Goal: Task Accomplishment & Management: Use online tool/utility

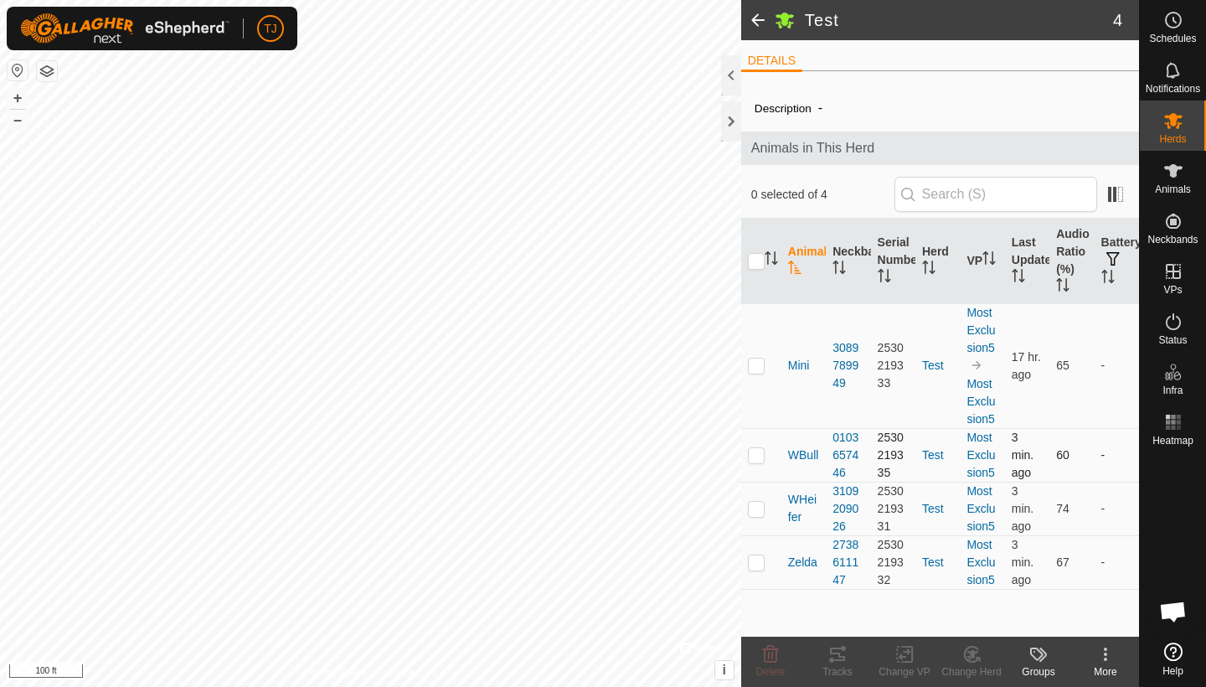
click at [756, 456] on p-checkbox at bounding box center [756, 454] width 17 height 13
checkbox input "true"
click at [834, 655] on icon at bounding box center [838, 654] width 20 height 20
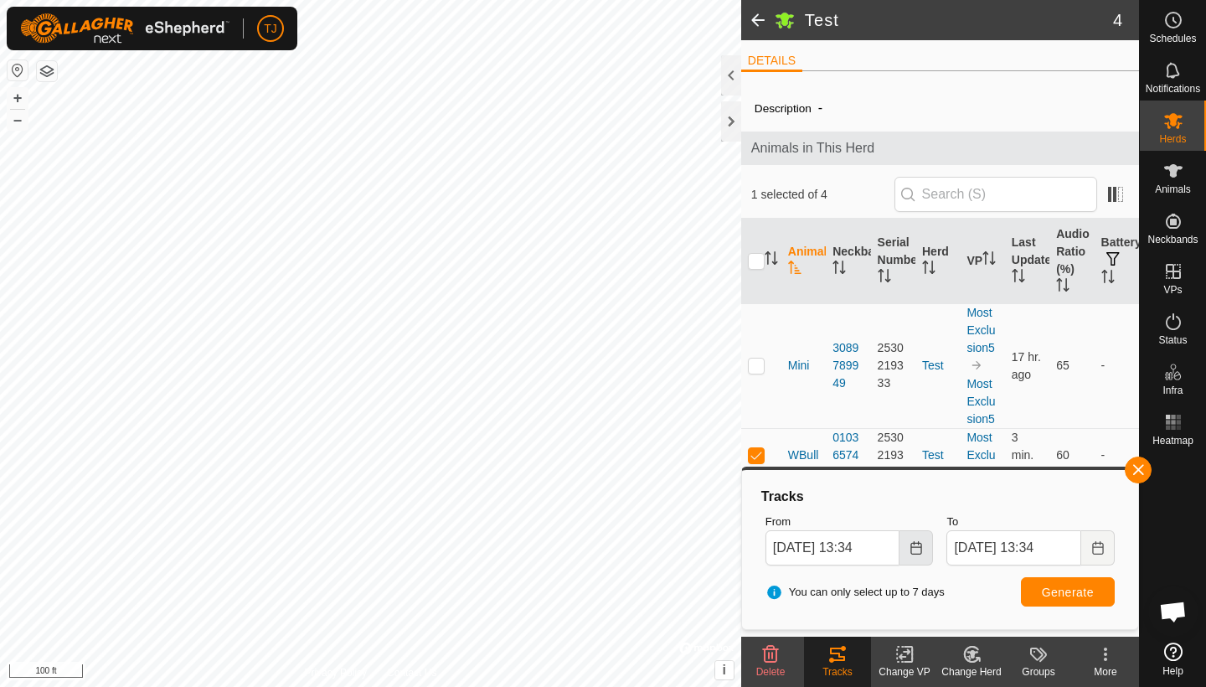
click at [922, 543] on icon "Choose Date" at bounding box center [916, 547] width 11 height 13
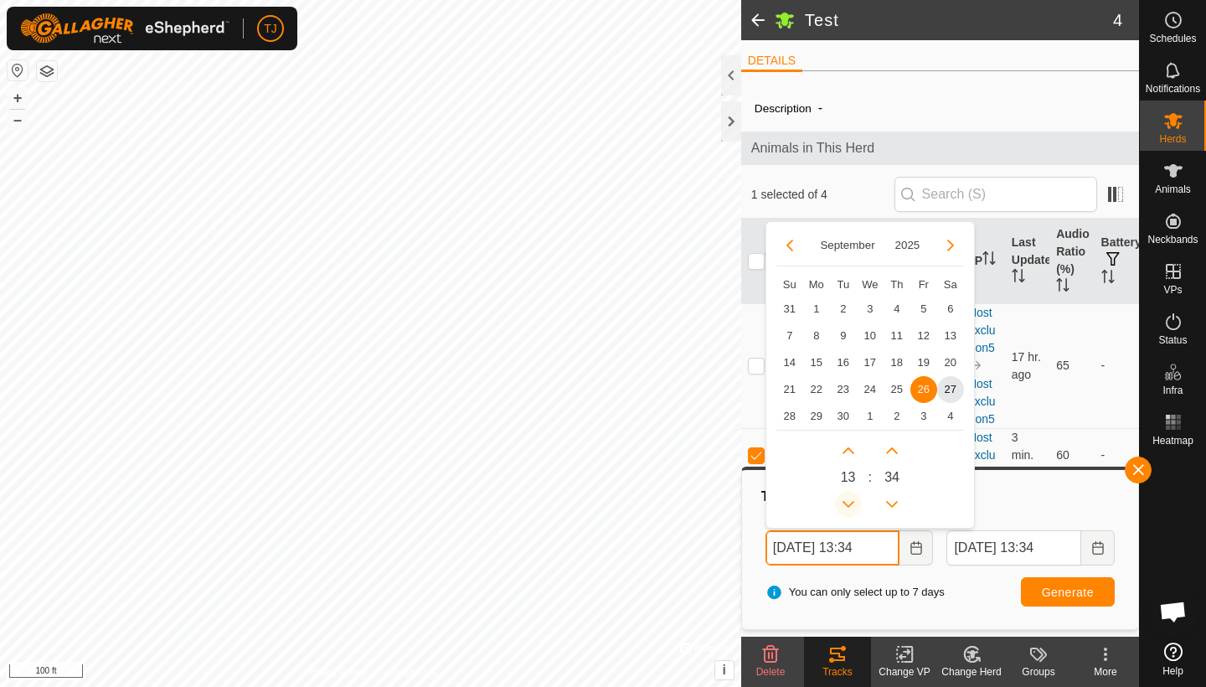
click at [849, 498] on button "Previous Hour" at bounding box center [848, 504] width 27 height 27
type input "[DATE] 09:34"
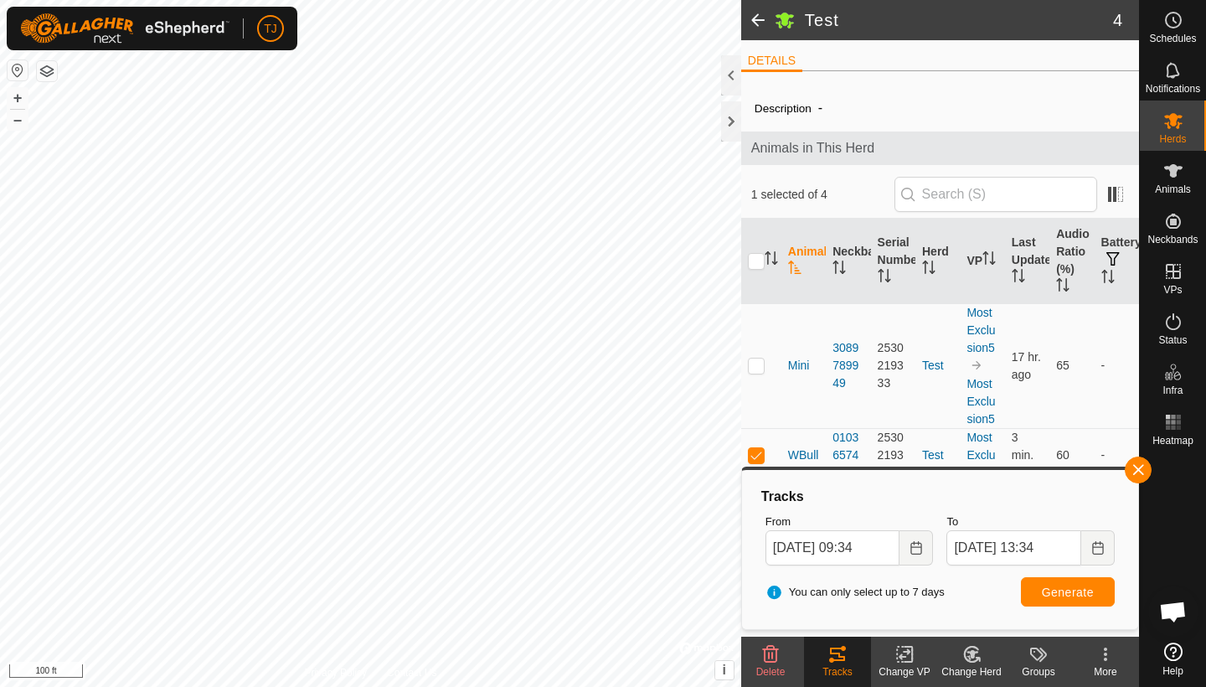
click at [1046, 594] on span "Generate" at bounding box center [1068, 592] width 52 height 13
click at [18, 95] on button "+" at bounding box center [18, 98] width 20 height 20
click at [19, 98] on button "+" at bounding box center [18, 98] width 20 height 20
click at [1133, 470] on button "button" at bounding box center [1138, 470] width 27 height 27
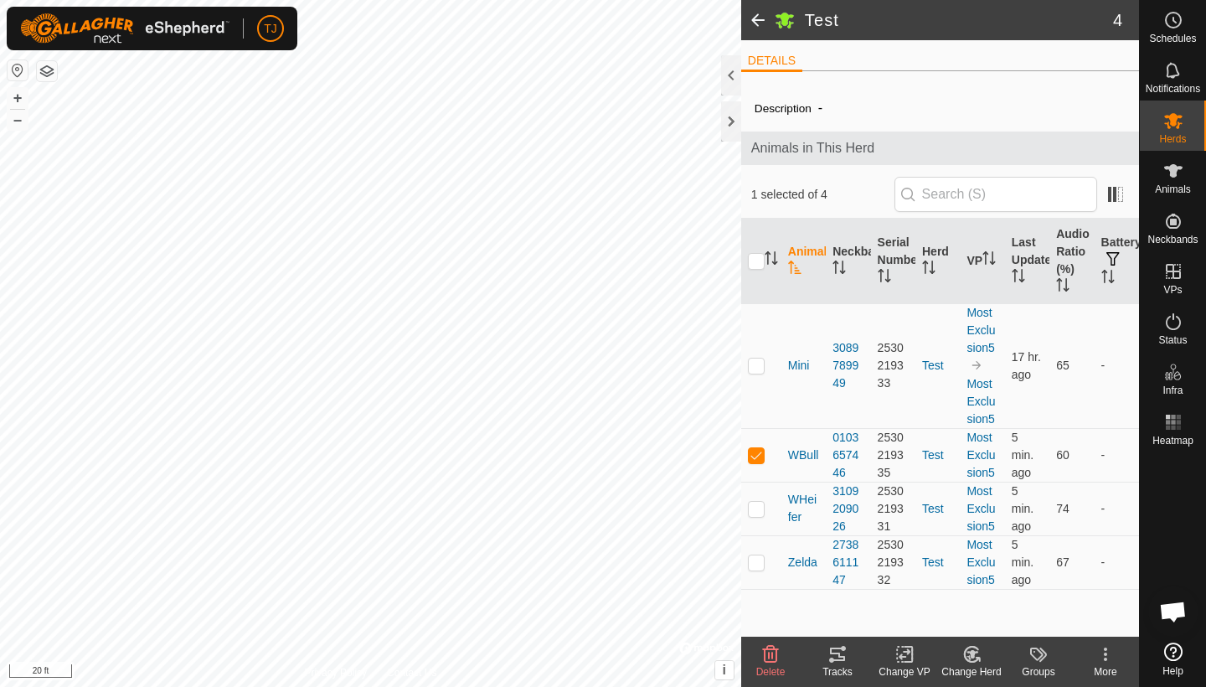
click at [836, 653] on icon at bounding box center [837, 654] width 15 height 13
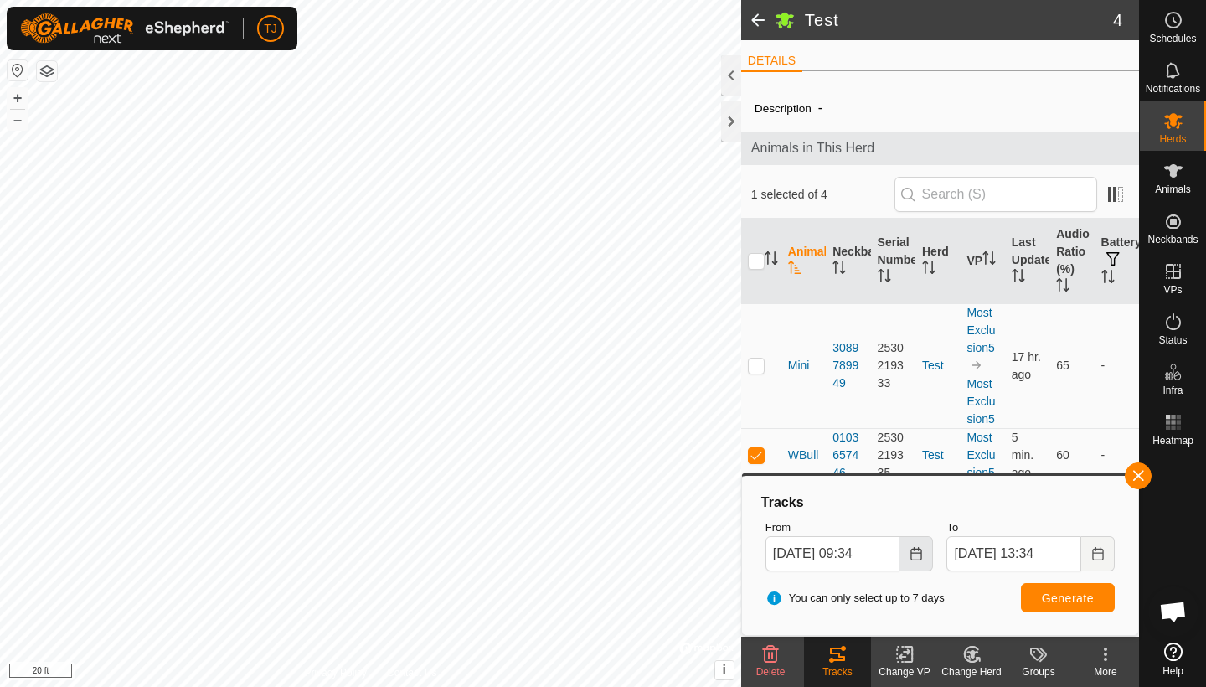
click at [916, 550] on icon "Choose Date" at bounding box center [916, 553] width 13 height 13
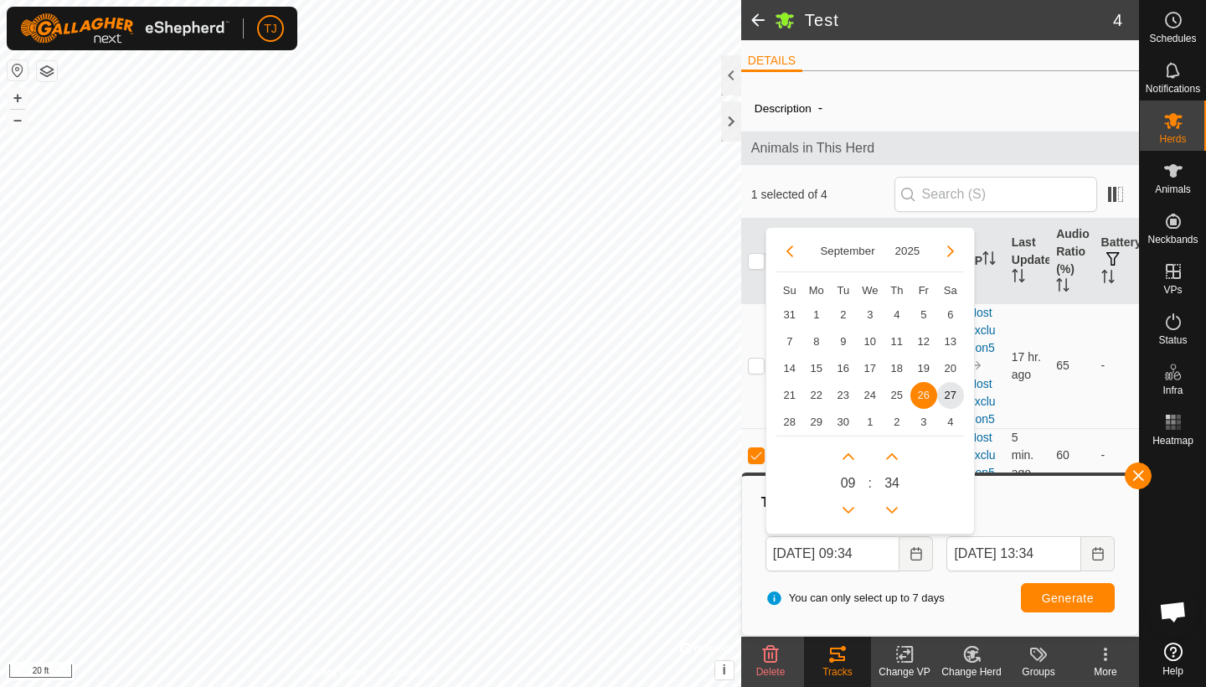
click at [1071, 596] on span "Generate" at bounding box center [1068, 597] width 52 height 13
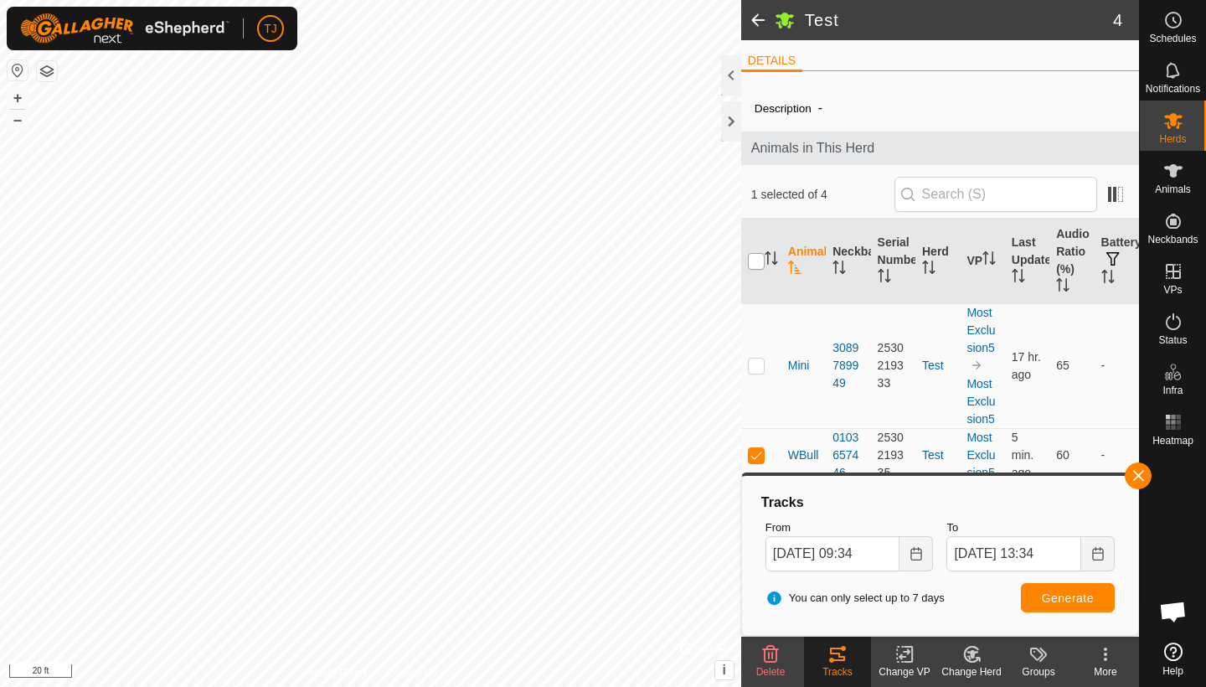
click at [754, 261] on input "checkbox" at bounding box center [756, 261] width 17 height 17
checkbox input "true"
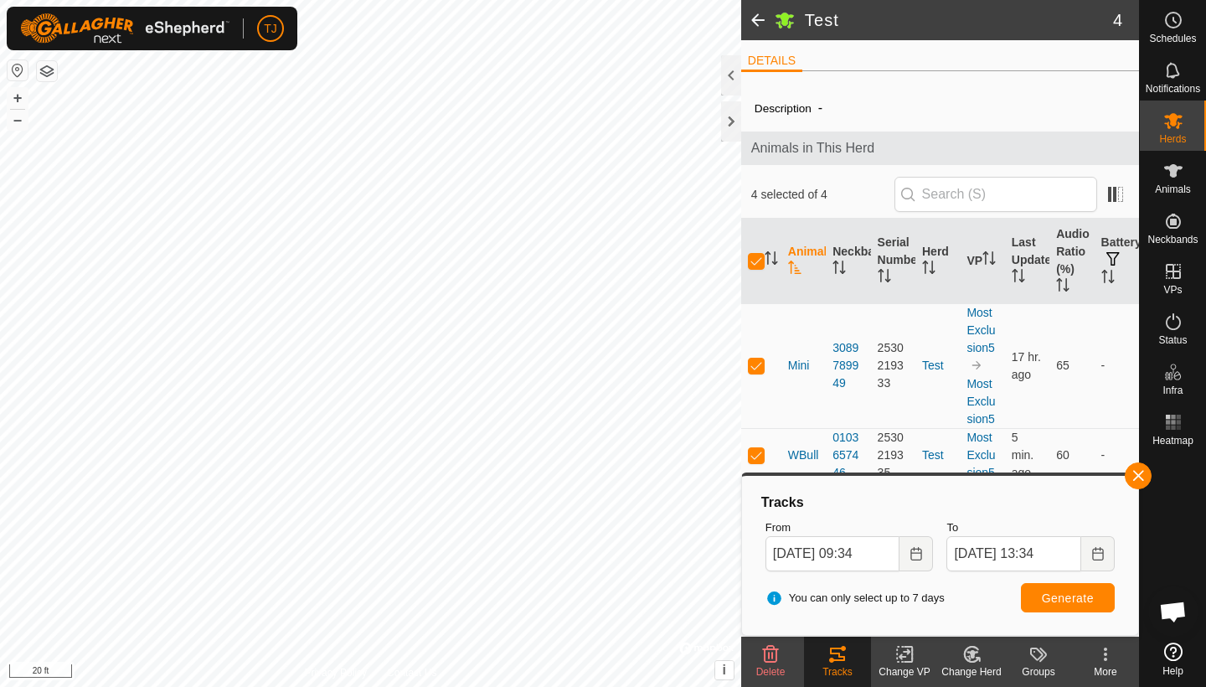
click at [1057, 596] on span "Generate" at bounding box center [1068, 597] width 52 height 13
click at [1141, 473] on button "button" at bounding box center [1138, 475] width 27 height 27
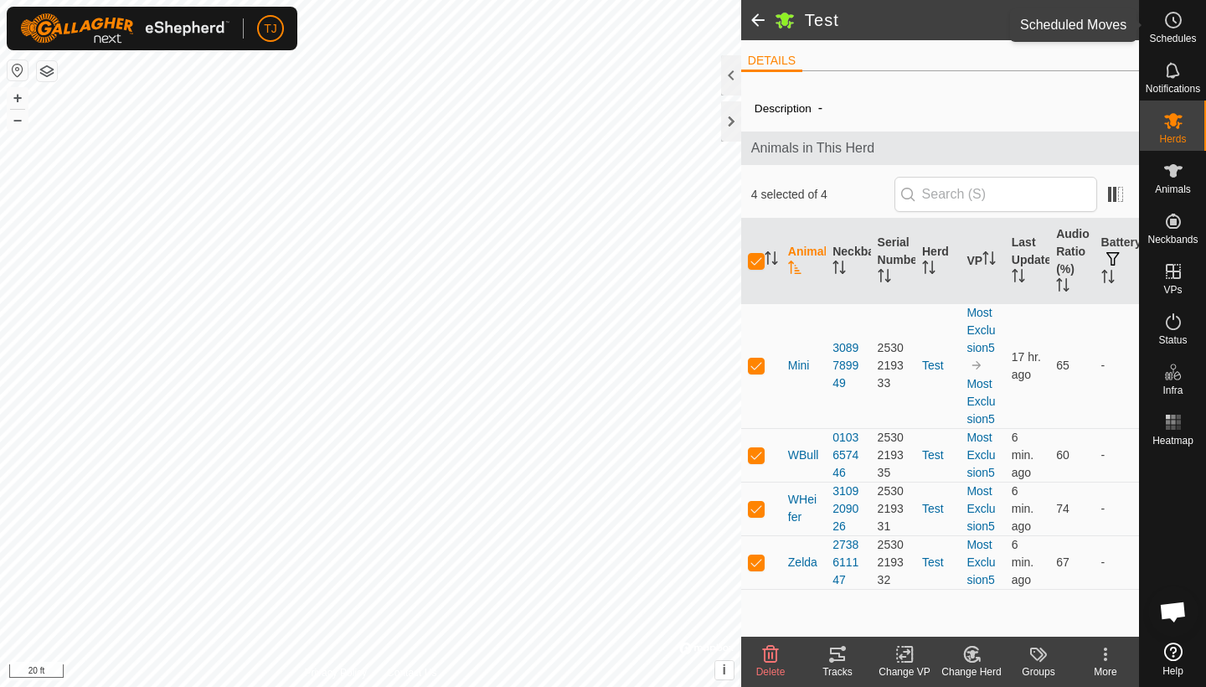
click at [1176, 34] on span "Schedules" at bounding box center [1172, 39] width 47 height 10
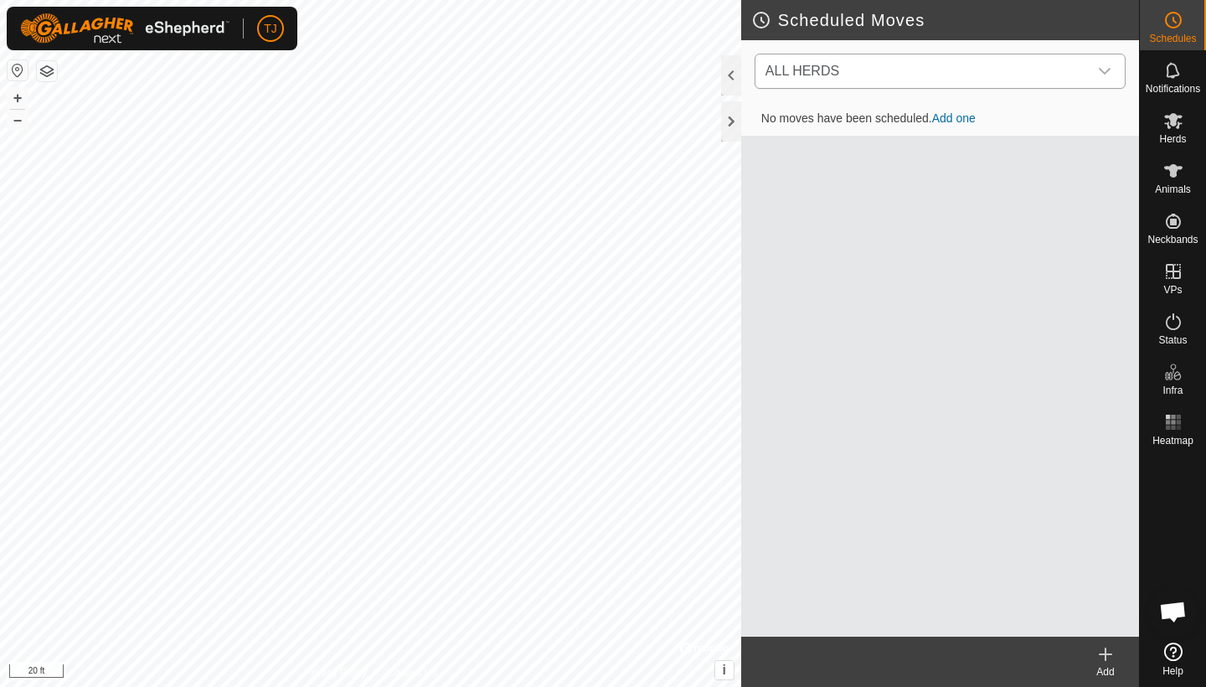
click at [1108, 65] on icon "dropdown trigger" at bounding box center [1104, 71] width 13 height 13
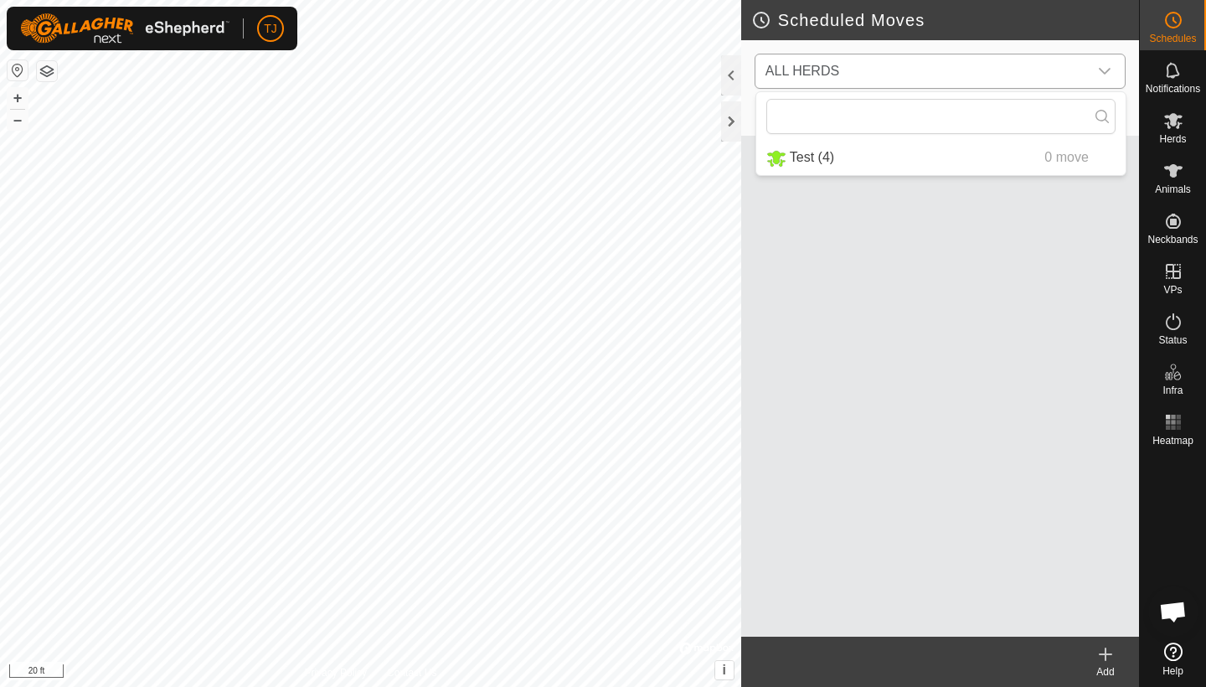
click at [1108, 65] on icon "dropdown trigger" at bounding box center [1104, 71] width 13 height 13
